Goal: Answer question/provide support: Share knowledge or assist other users

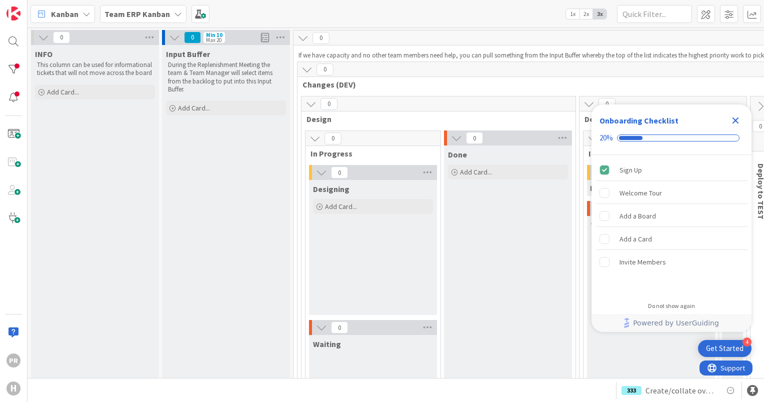
click at [737, 122] on icon "Close Checklist" at bounding box center [736, 121] width 7 height 7
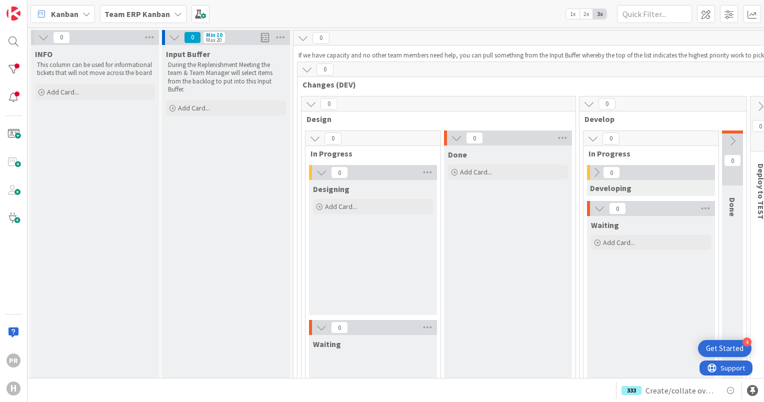
click at [126, 10] on b "Team ERP Kanban" at bounding box center [138, 14] width 66 height 10
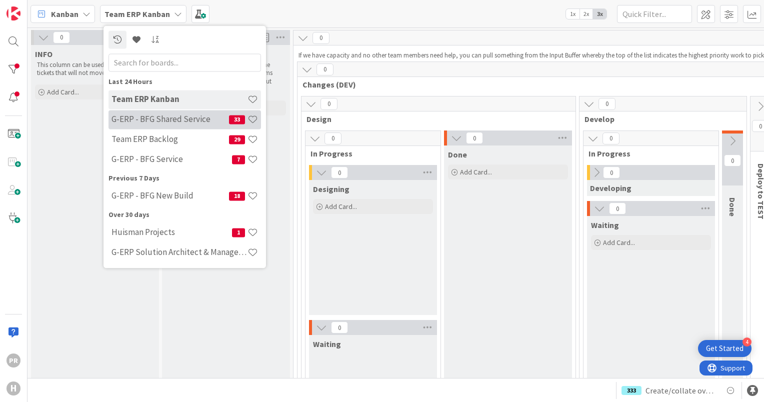
click at [183, 121] on h4 "G-ERP - BFG Shared Service" at bounding box center [171, 120] width 118 height 10
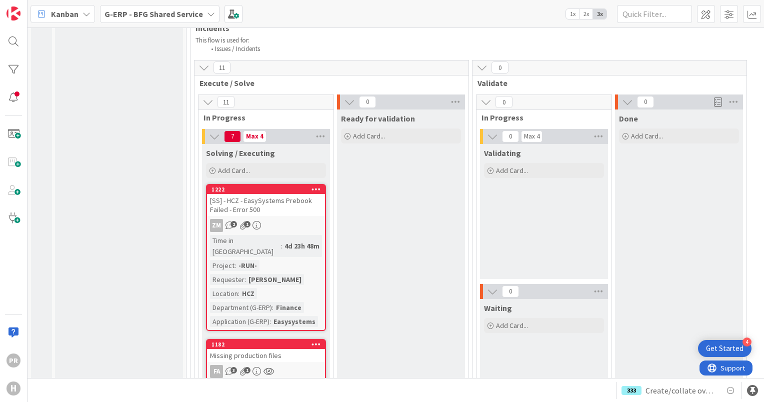
scroll to position [3802, 0]
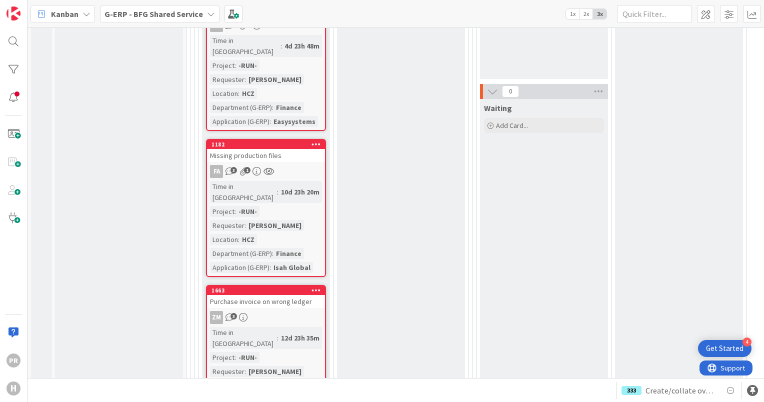
click at [279, 285] on link "1663 Purchase invoice on wrong ledger ZM 3 Time in [GEOGRAPHIC_DATA] : 12d 23h …" at bounding box center [266, 354] width 120 height 138
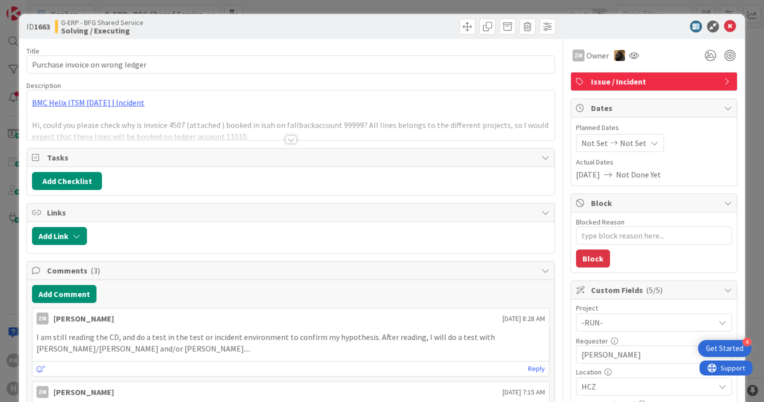
type textarea "x"
click at [286, 143] on div at bounding box center [291, 140] width 11 height 8
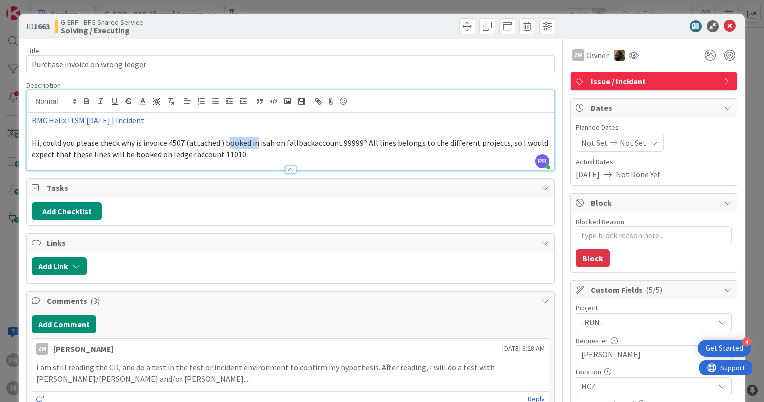
drag, startPoint x: 228, startPoint y: 144, endPoint x: 257, endPoint y: 147, distance: 28.6
click at [256, 147] on span "Hi, could you please check why is invoice 4507 (attached ) booked in isah on fa…" at bounding box center [291, 149] width 518 height 22
click at [115, 122] on link "BMC Helix ITSM [DATE] | Incident" at bounding box center [88, 121] width 113 height 10
click at [123, 138] on link "[URL][PERSON_NAME][DOMAIN_NAME]" at bounding box center [90, 140] width 100 height 13
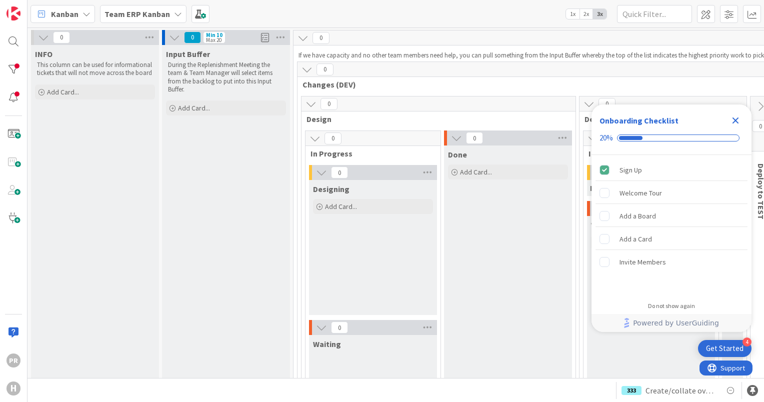
click at [736, 121] on icon "Close Checklist" at bounding box center [736, 121] width 7 height 7
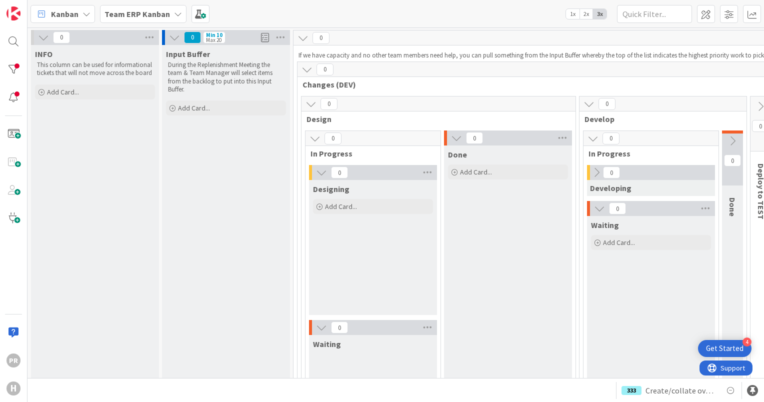
click at [155, 13] on b "Team ERP Kanban" at bounding box center [138, 14] width 66 height 10
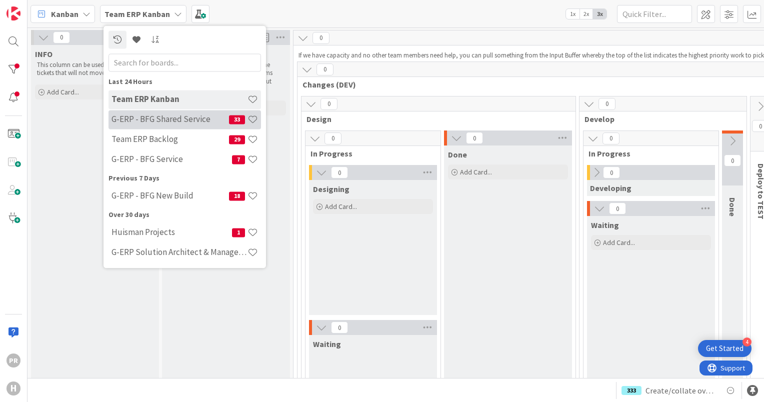
click at [181, 123] on h4 "G-ERP - BFG Shared Service" at bounding box center [171, 120] width 118 height 10
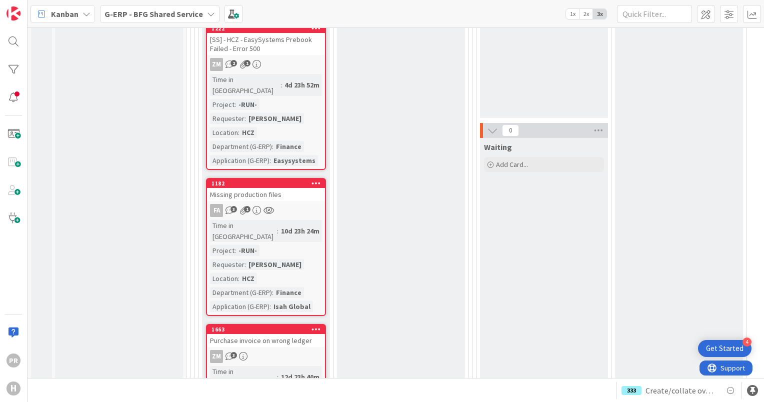
scroll to position [3652, 0]
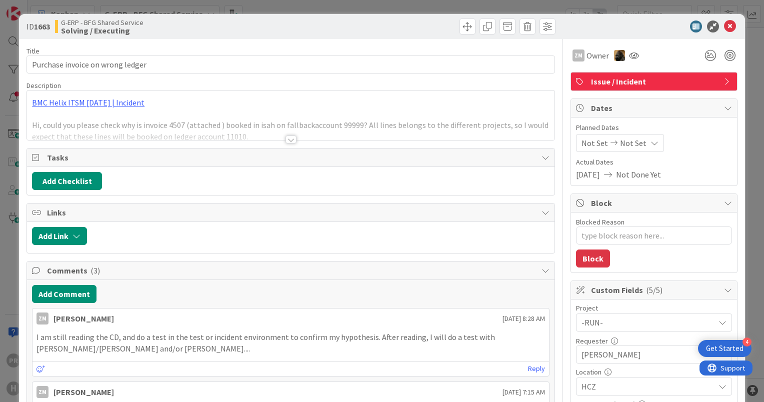
click at [288, 140] on div at bounding box center [291, 140] width 11 height 8
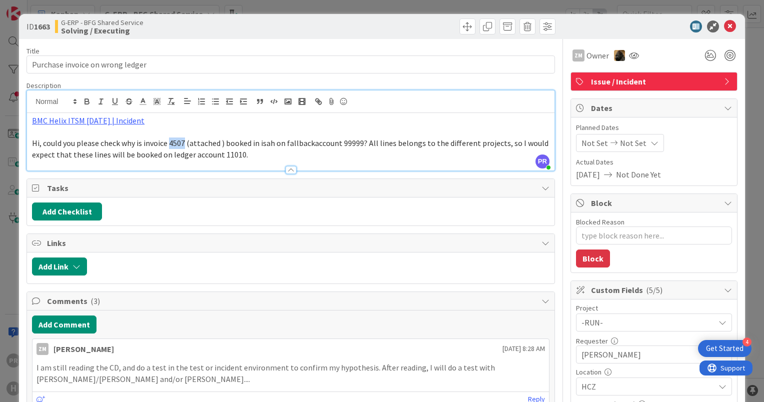
drag, startPoint x: 170, startPoint y: 141, endPoint x: 186, endPoint y: 143, distance: 15.6
click at [186, 143] on span "Hi, could you please check why is invoice 4507 (attached ) booked in isah on fa…" at bounding box center [291, 149] width 518 height 22
copy span "4507"
click at [106, 125] on p "BMC Helix ITSM [DATE] | Incident" at bounding box center [291, 121] width 518 height 12
click at [104, 123] on link "BMC Helix ITSM [DATE] | Incident" at bounding box center [88, 121] width 113 height 10
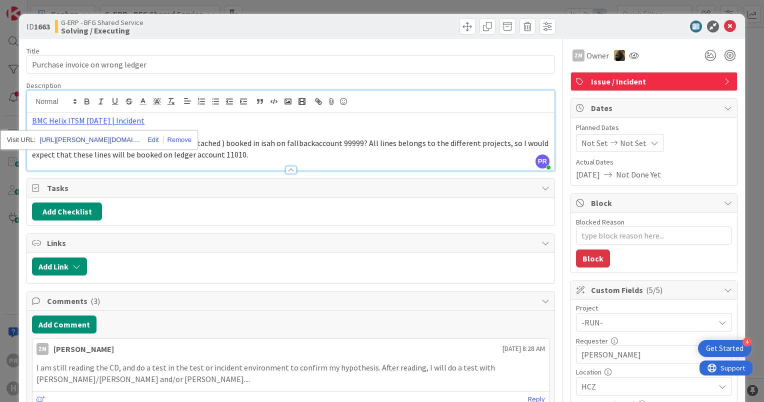
click at [103, 135] on link "[URL][PERSON_NAME][DOMAIN_NAME]" at bounding box center [90, 140] width 100 height 13
click at [725, 27] on icon at bounding box center [730, 27] width 12 height 12
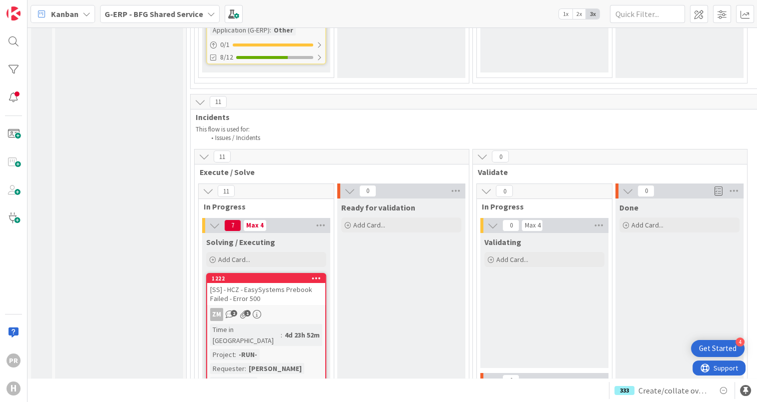
click at [272, 283] on div "[SS] - HCZ - EasySystems Prebook Failed - Error 500" at bounding box center [266, 294] width 118 height 22
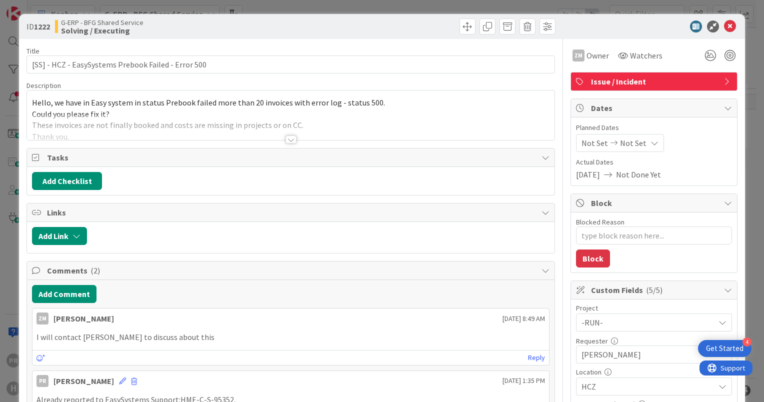
click at [286, 139] on div at bounding box center [291, 140] width 11 height 8
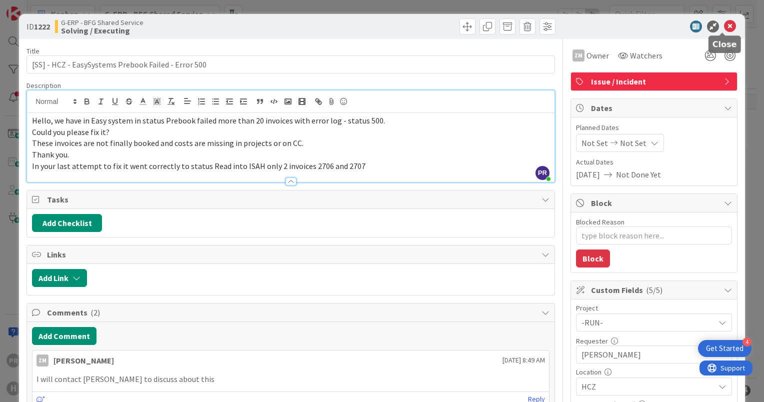
click at [724, 26] on icon at bounding box center [730, 27] width 12 height 12
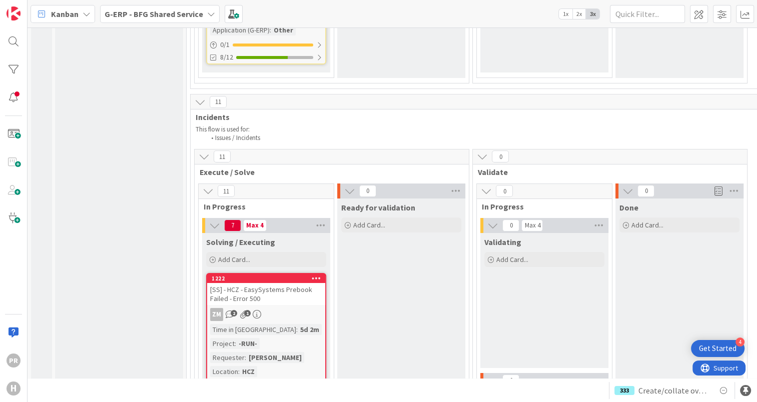
click at [272, 283] on div "[SS] - HCZ - EasySystems Prebook Failed - Error 500" at bounding box center [266, 294] width 118 height 22
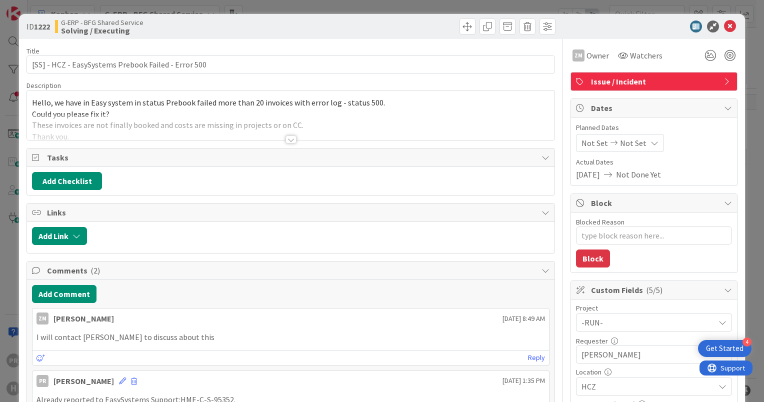
type textarea "x"
click at [286, 137] on div at bounding box center [291, 140] width 11 height 8
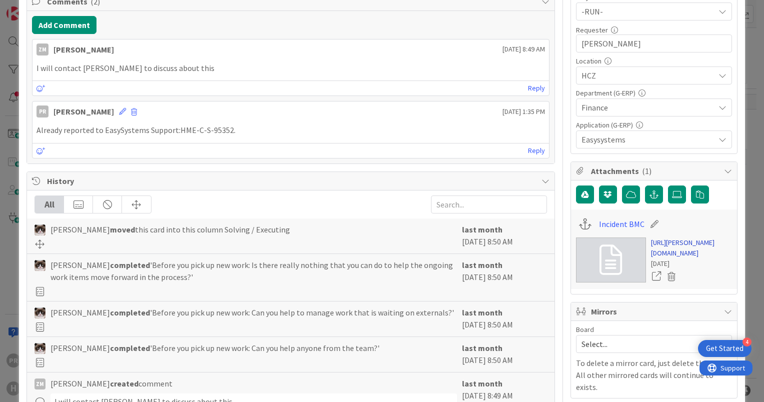
scroll to position [350, 0]
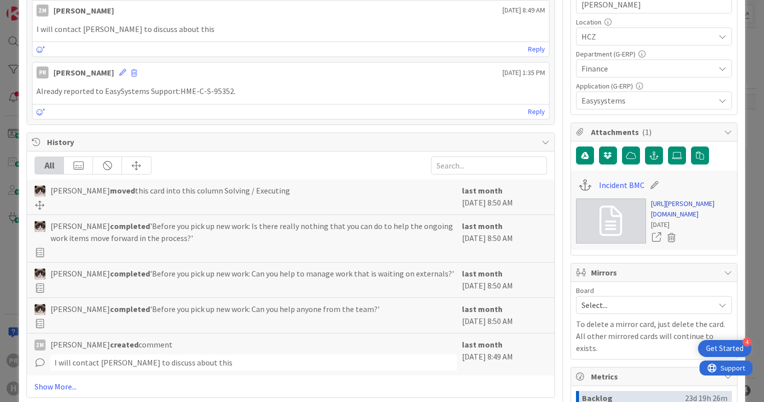
click at [678, 220] on link "https://huisman-smartit.onbmc.com/smartit/app/#/incident/AGGGSPRFBRQVHASY8LK2SY…" at bounding box center [691, 209] width 81 height 21
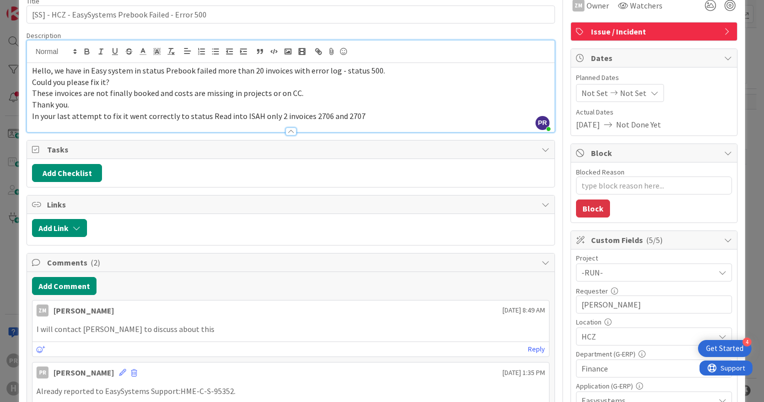
scroll to position [0, 0]
